Goal: Task Accomplishment & Management: Complete application form

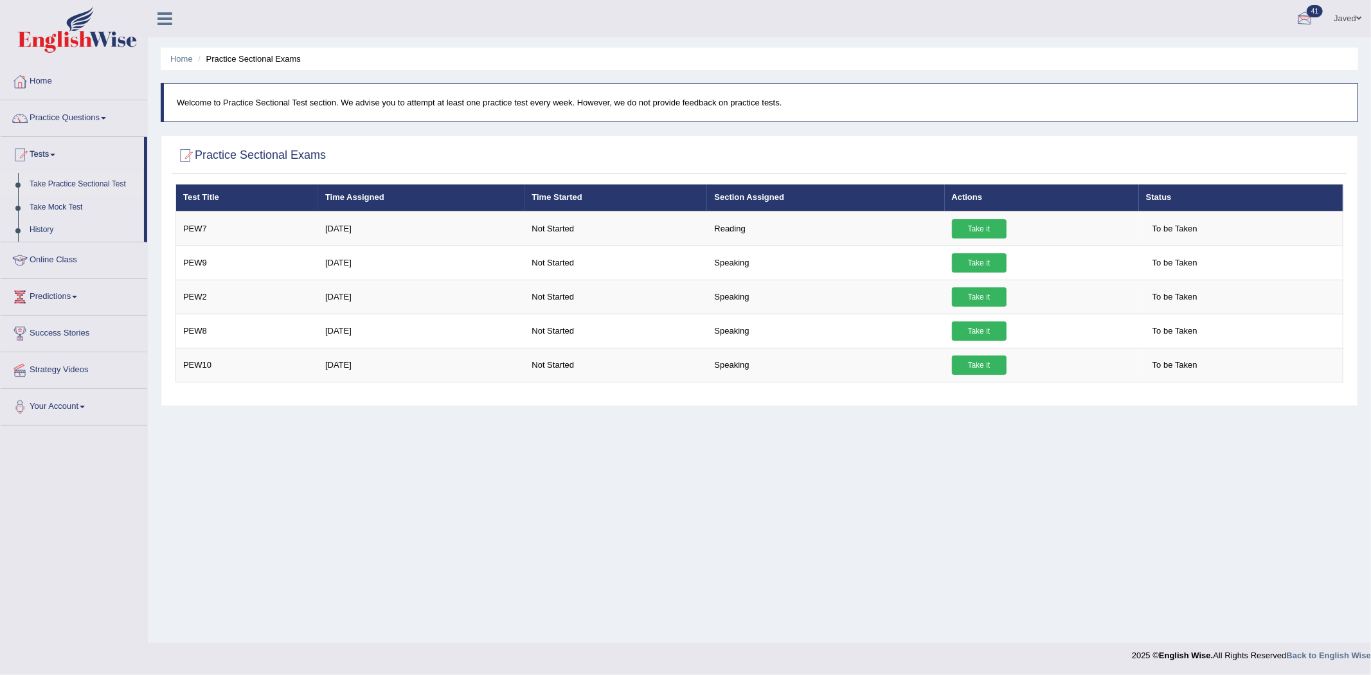
click at [1339, 17] on link "Javed" at bounding box center [1347, 16] width 47 height 33
click at [1270, 162] on link "Log out" at bounding box center [1300, 167] width 139 height 30
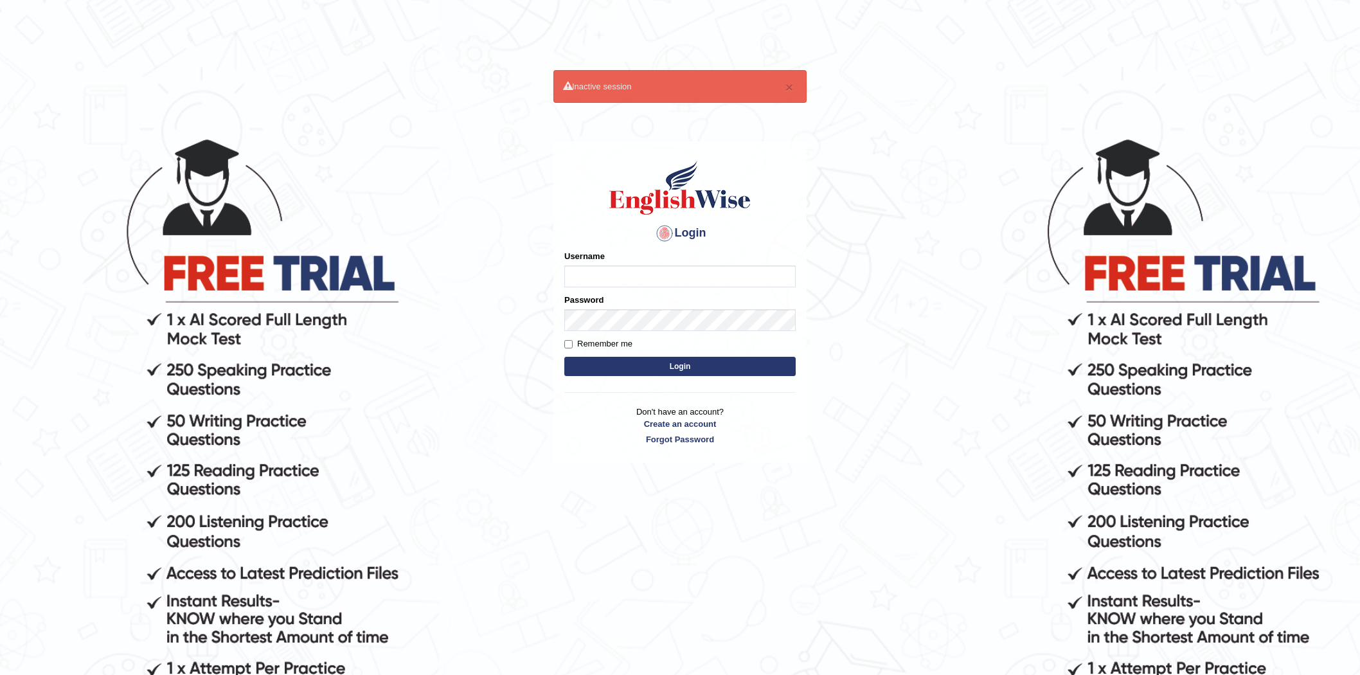
click at [647, 278] on input "Username" at bounding box center [679, 277] width 231 height 22
type input "javed02"
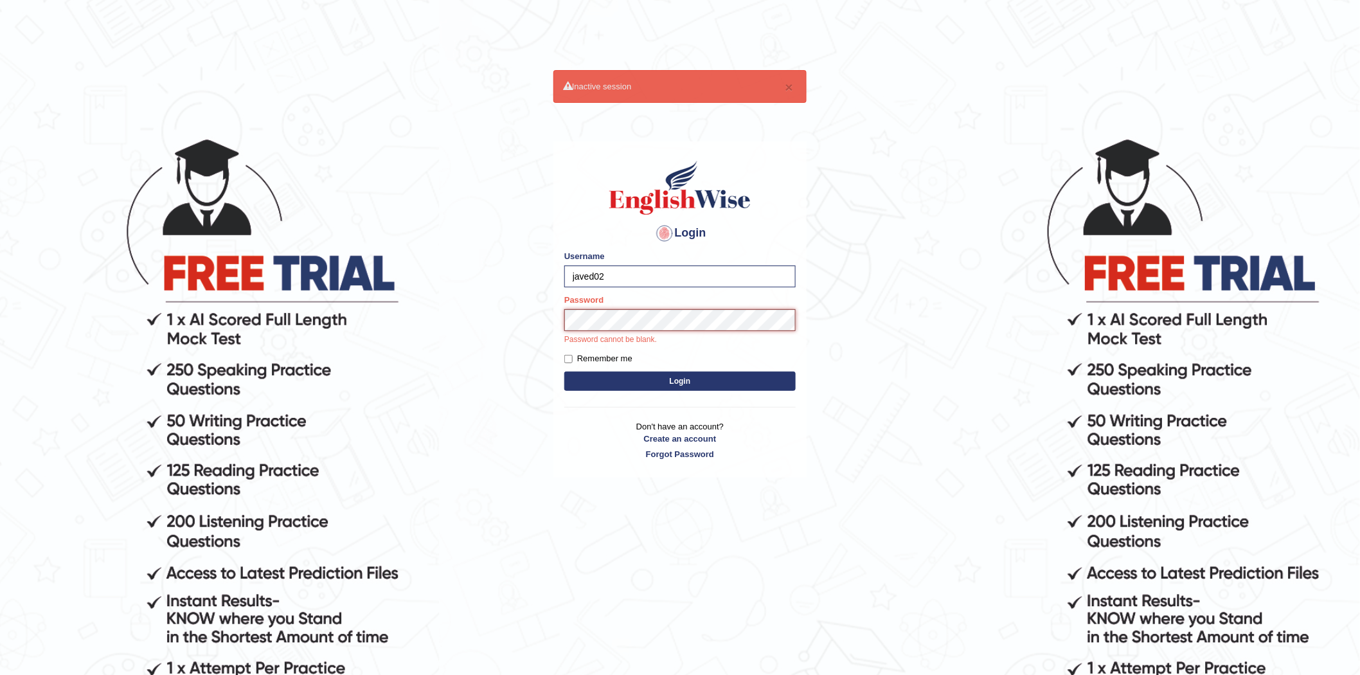
click at [564, 372] on button "Login" at bounding box center [679, 381] width 231 height 19
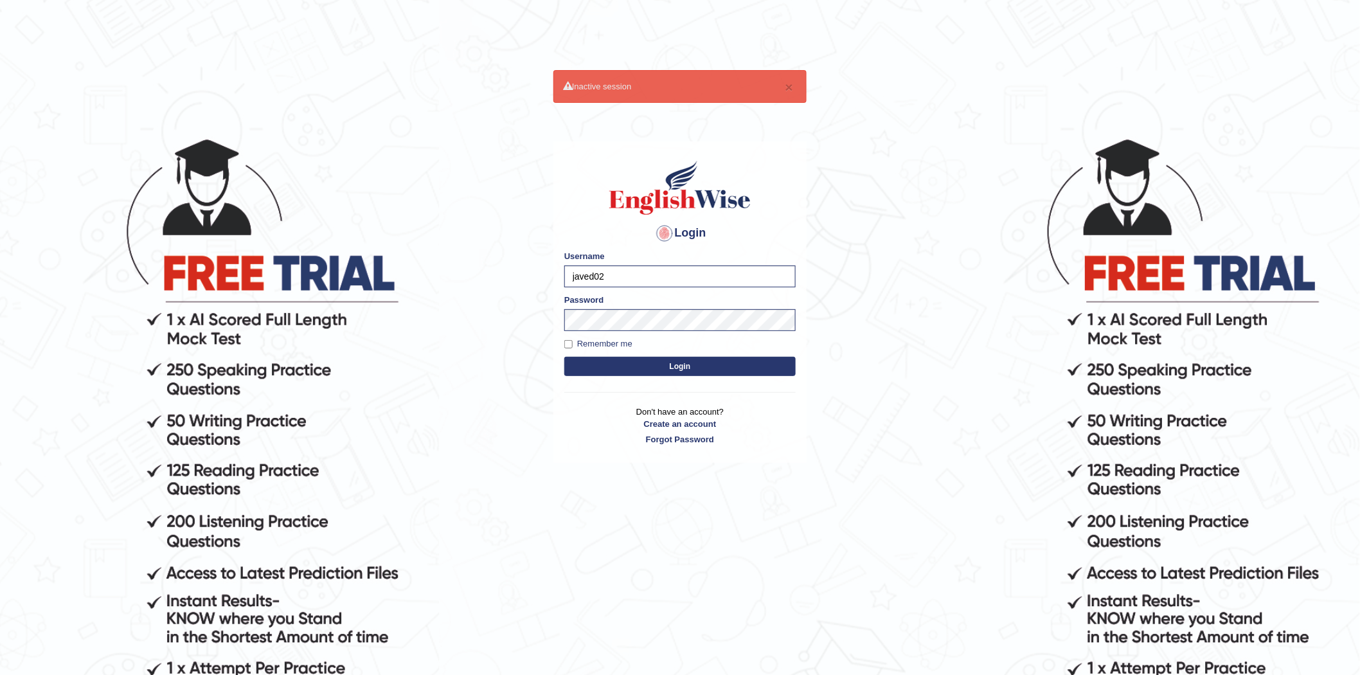
click at [698, 363] on button "Login" at bounding box center [679, 366] width 231 height 19
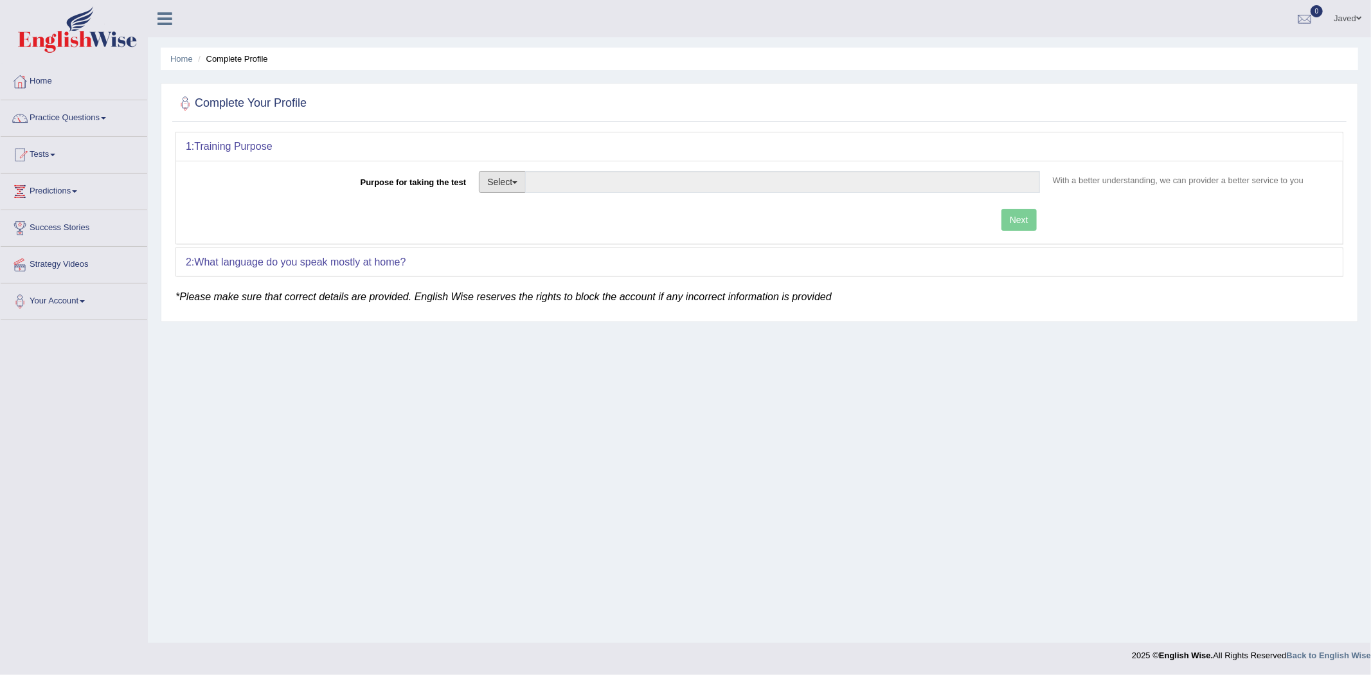
click at [505, 185] on button "Select" at bounding box center [502, 182] width 47 height 22
click at [573, 223] on link "Permanent Residency" at bounding box center [537, 226] width 114 height 17
type input "Permanent Residency"
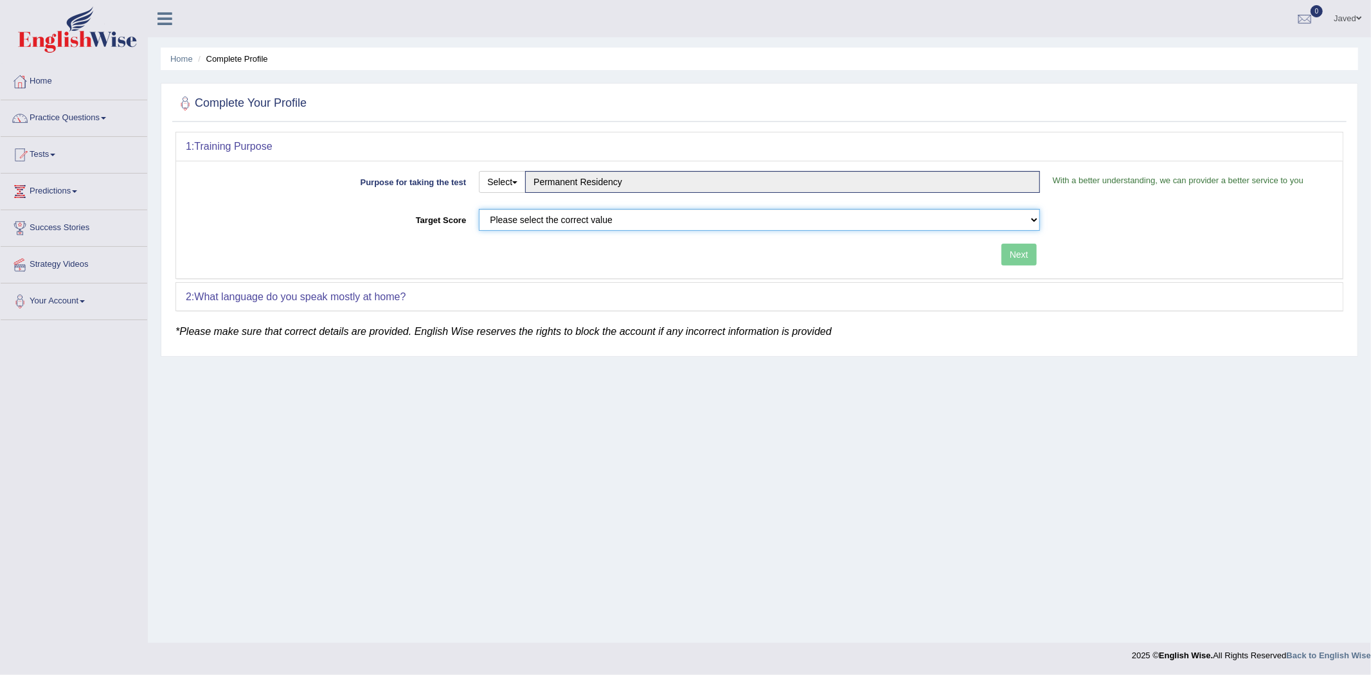
click at [612, 221] on select "Please select the correct value 50 (6 bands) 58 (6.5 bands) 65 (7 bands) 79 (8 …" at bounding box center [759, 220] width 561 height 22
select select "79"
click at [479, 209] on select "Please select the correct value 50 (6 bands) 58 (6.5 bands) 65 (7 bands) 79 (8 …" at bounding box center [759, 220] width 561 height 22
click at [1025, 252] on button "Next" at bounding box center [1019, 255] width 35 height 22
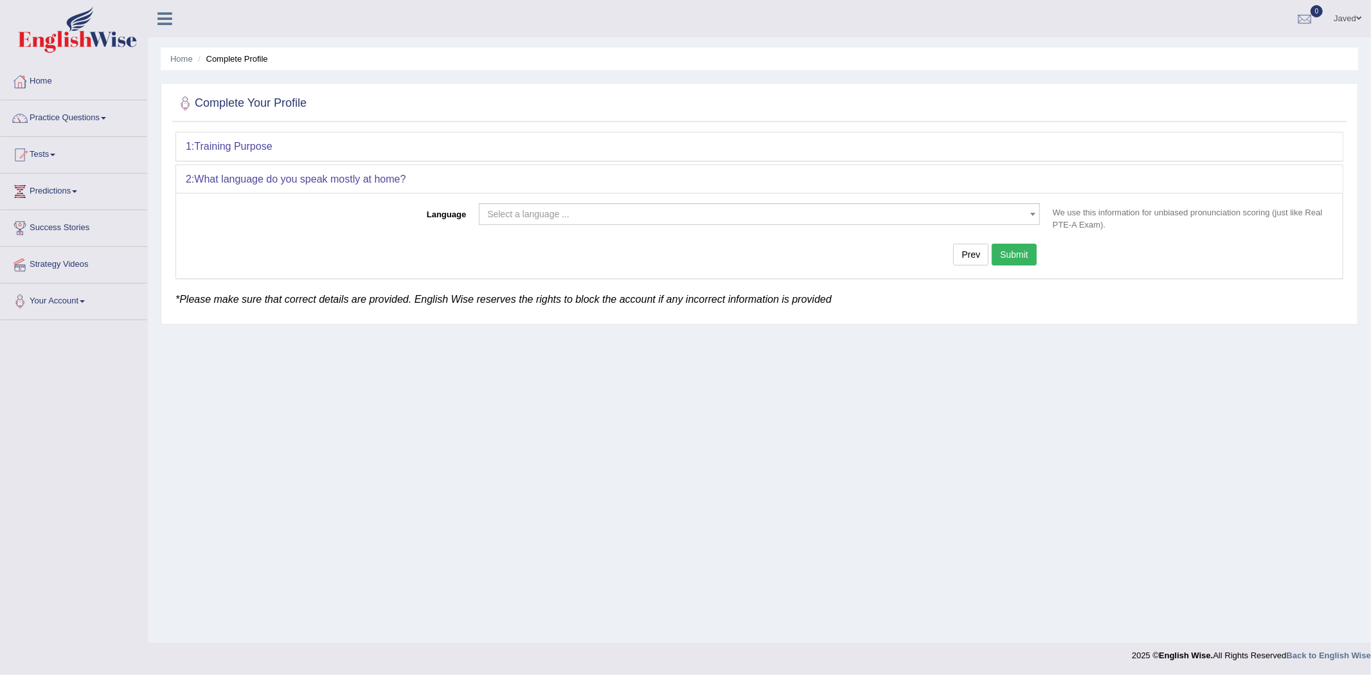
click at [1027, 260] on button "Submit" at bounding box center [1014, 255] width 45 height 22
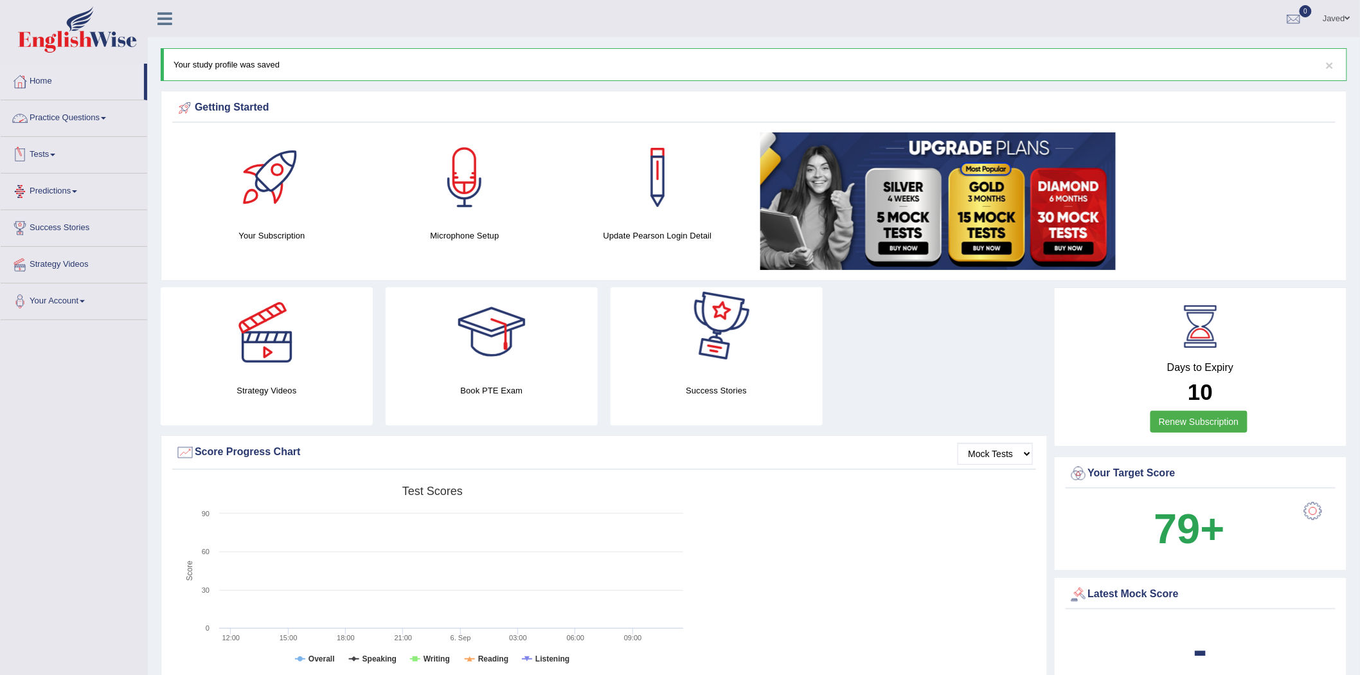
click at [86, 111] on link "Practice Questions" at bounding box center [74, 116] width 147 height 32
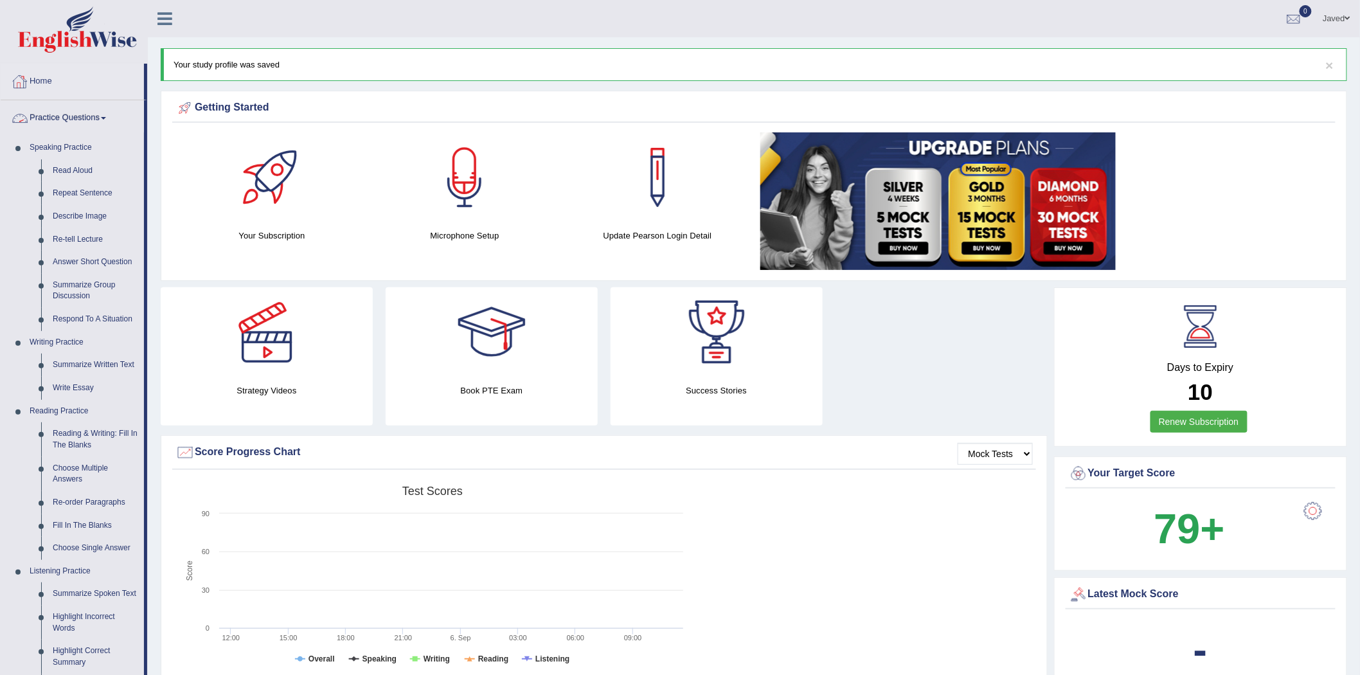
click at [113, 116] on link "Practice Questions" at bounding box center [72, 116] width 143 height 32
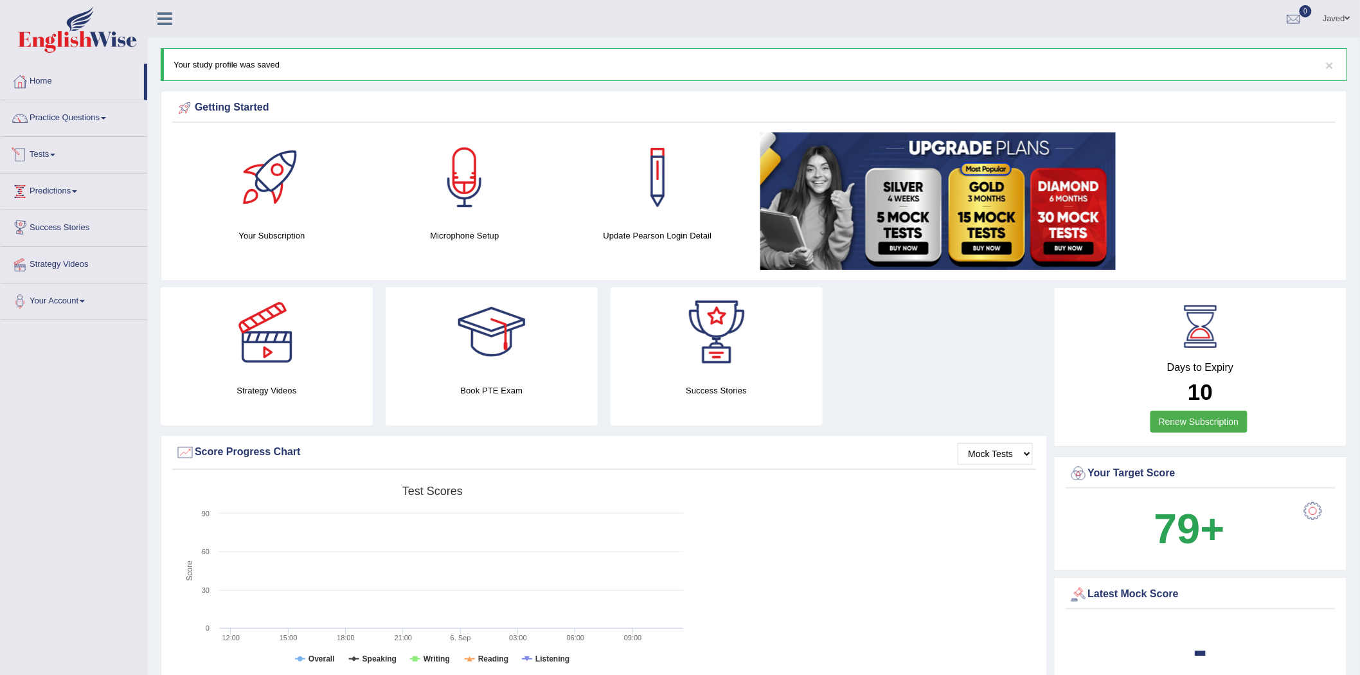
click at [86, 165] on link "Tests" at bounding box center [74, 153] width 147 height 32
click at [86, 187] on link "Take Practice Sectional Test" at bounding box center [84, 184] width 120 height 23
